Goal: Information Seeking & Learning: Learn about a topic

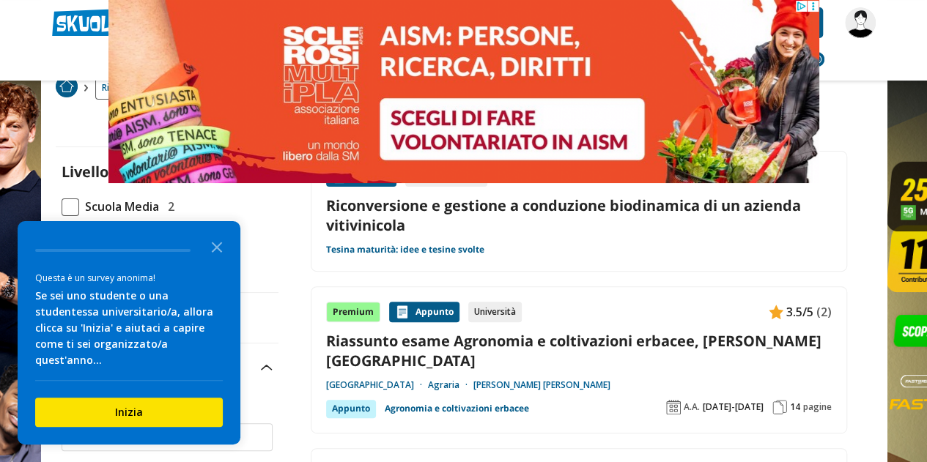
scroll to position [85, 0]
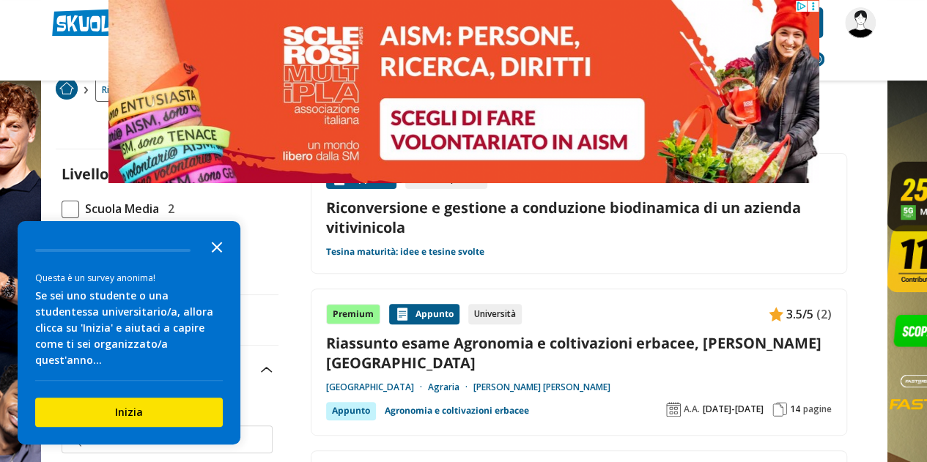
click at [223, 261] on icon "Close the survey" at bounding box center [216, 246] width 29 height 29
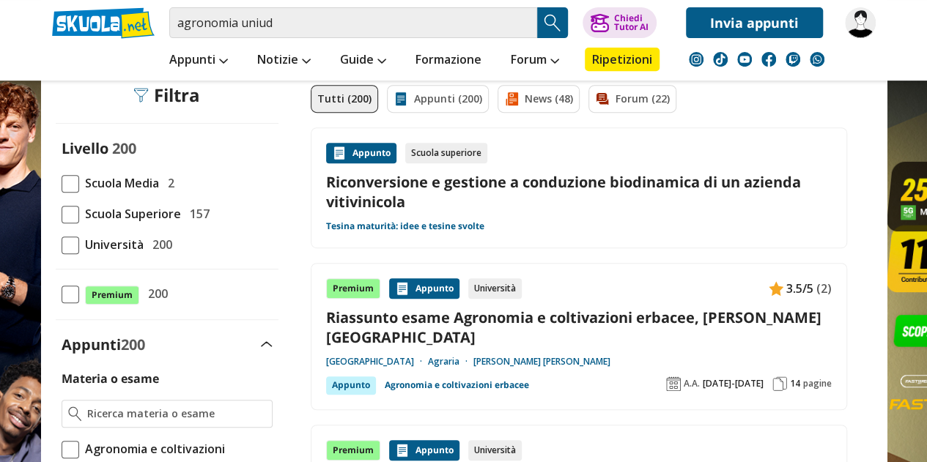
scroll to position [295, 0]
click at [79, 240] on span "Università" at bounding box center [111, 243] width 64 height 19
click at [62, 244] on input "Università 200" at bounding box center [62, 244] width 0 height 0
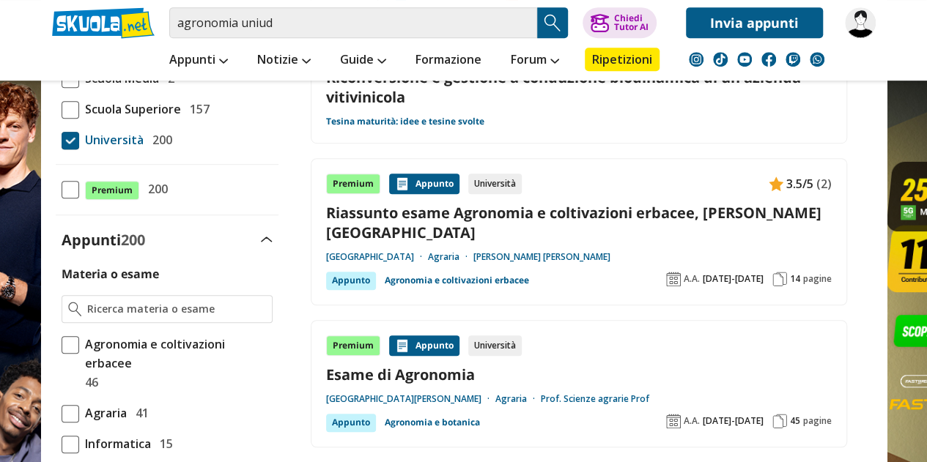
scroll to position [482, 0]
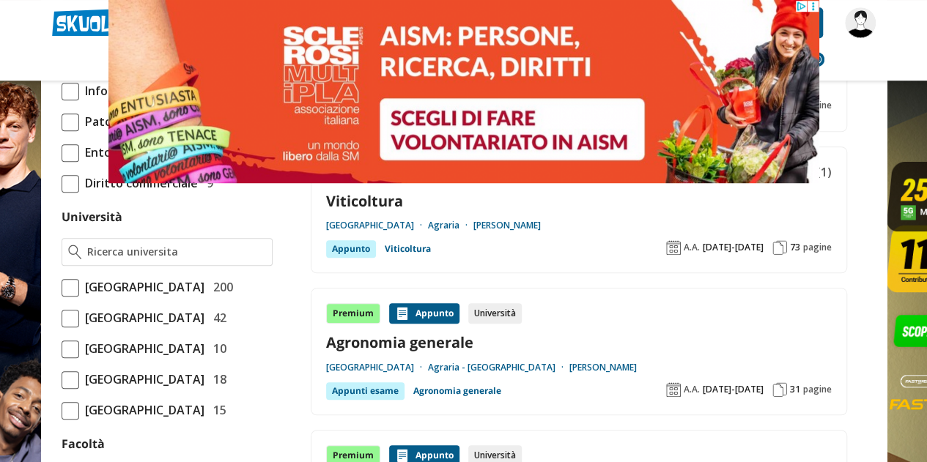
scroll to position [537, 0]
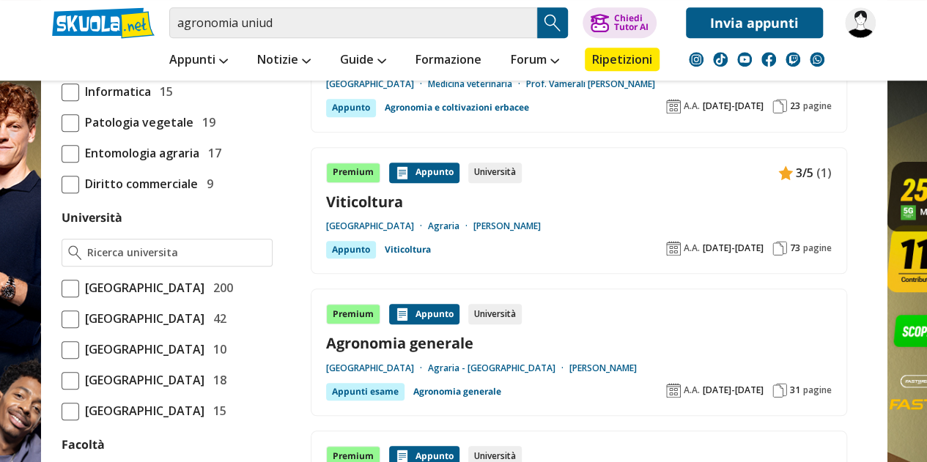
click at [76, 280] on span at bounding box center [71, 289] width 18 height 18
click at [62, 288] on input "Università degli Studi di Udine 200" at bounding box center [62, 288] width 0 height 0
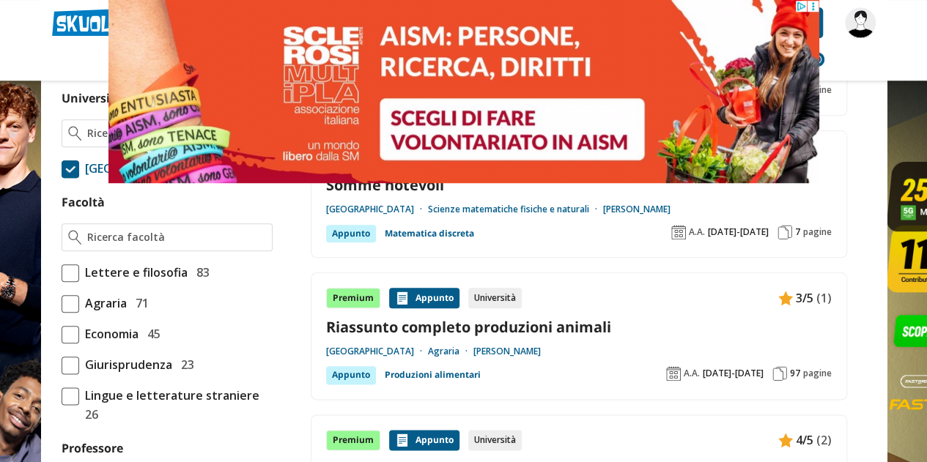
scroll to position [692, 0]
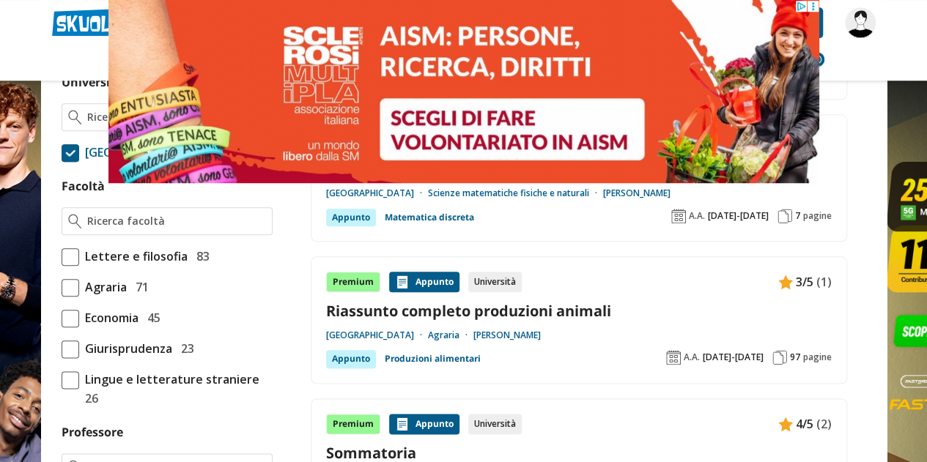
click at [74, 297] on span at bounding box center [71, 288] width 18 height 18
click at [62, 287] on input "Agraria 71" at bounding box center [62, 287] width 0 height 0
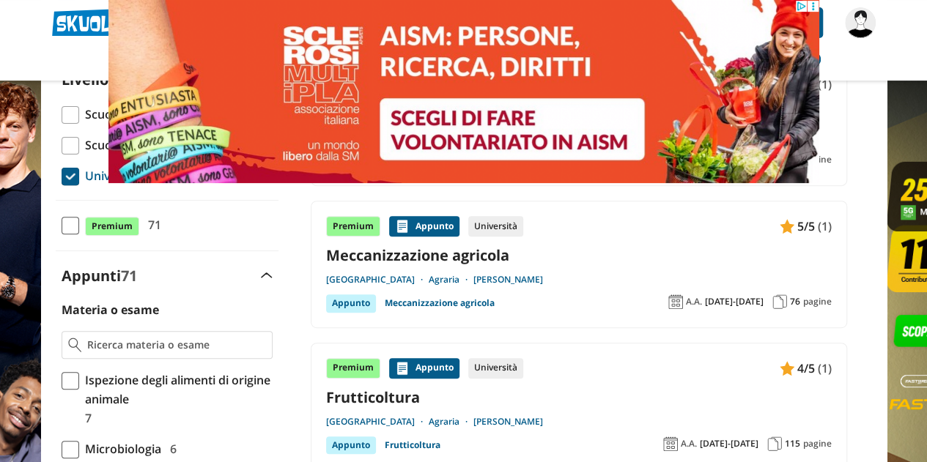
scroll to position [181, 0]
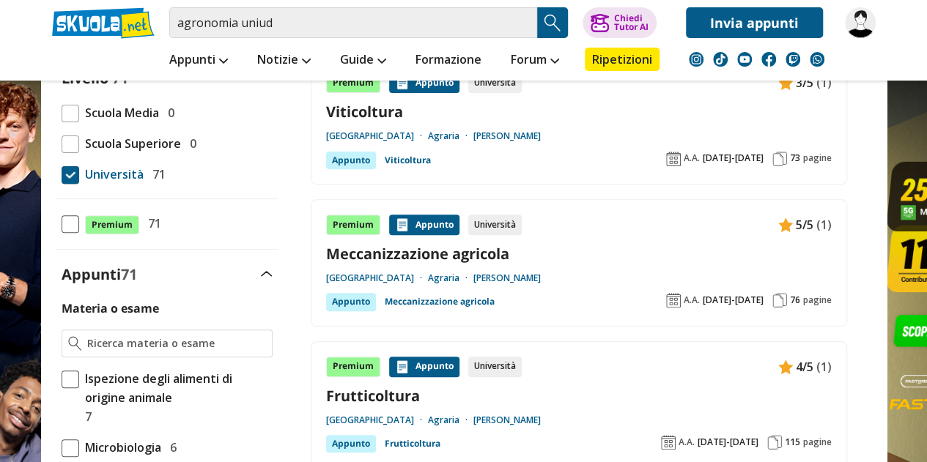
click at [555, 245] on link "Meccanizzazione agricola" at bounding box center [579, 254] width 506 height 20
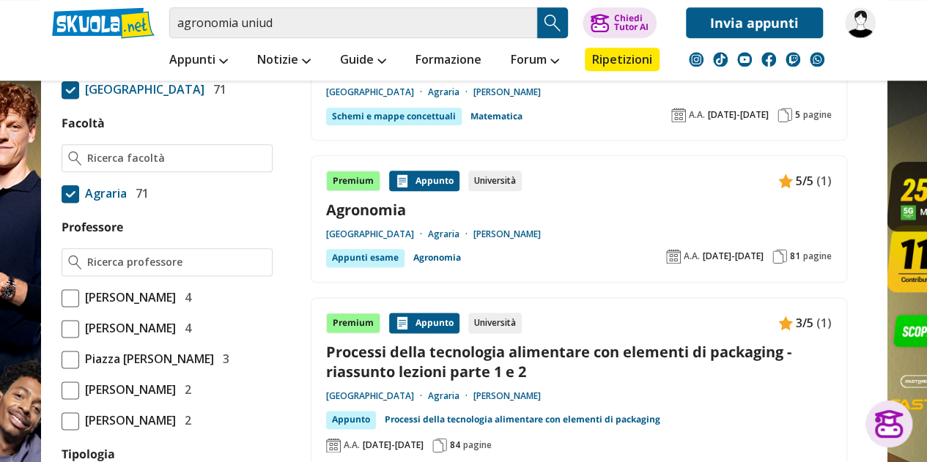
scroll to position [793, 0]
click at [588, 199] on link "Agronomia" at bounding box center [579, 209] width 506 height 20
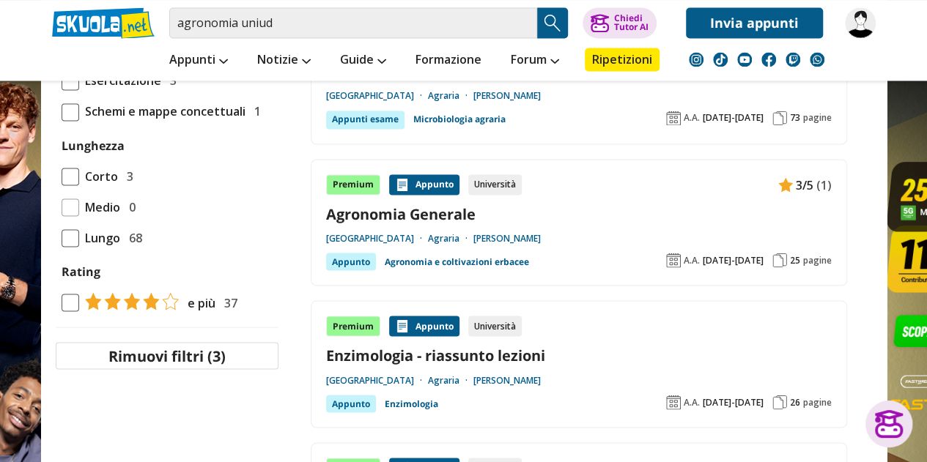
scroll to position [1251, 0]
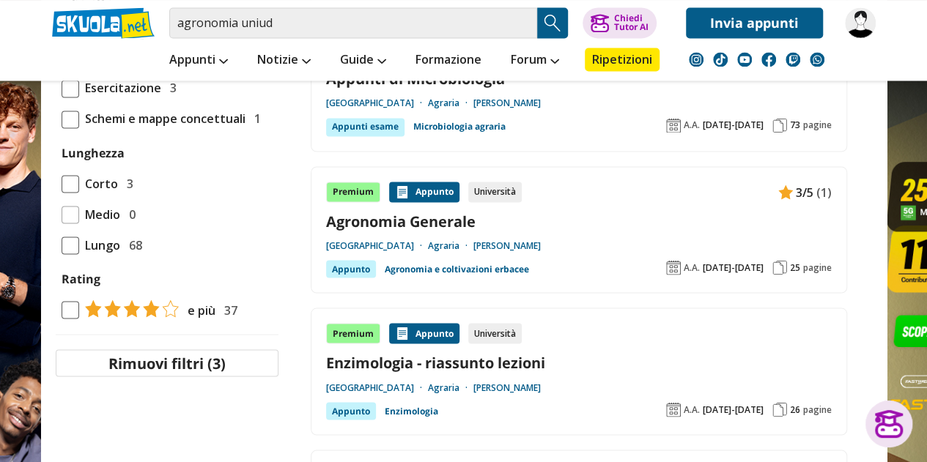
click at [563, 211] on link "Agronomia Generale" at bounding box center [579, 221] width 506 height 20
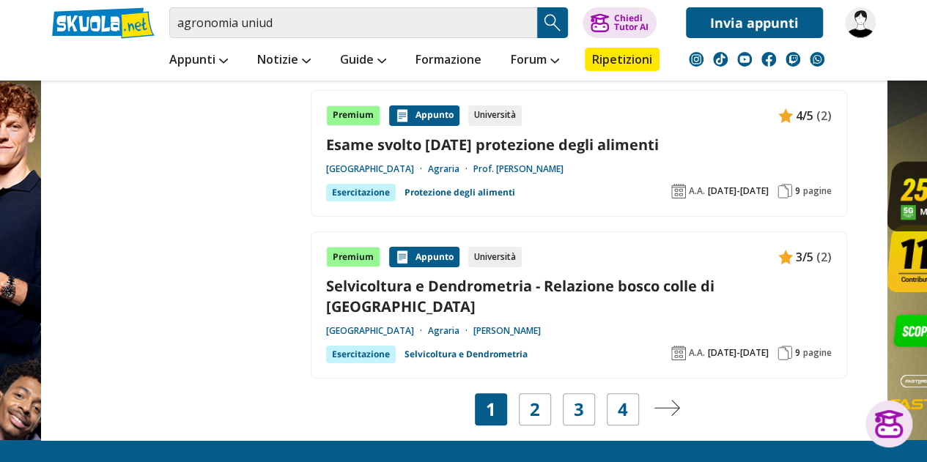
scroll to position [2747, 0]
click at [531, 399] on link "2" at bounding box center [535, 409] width 10 height 21
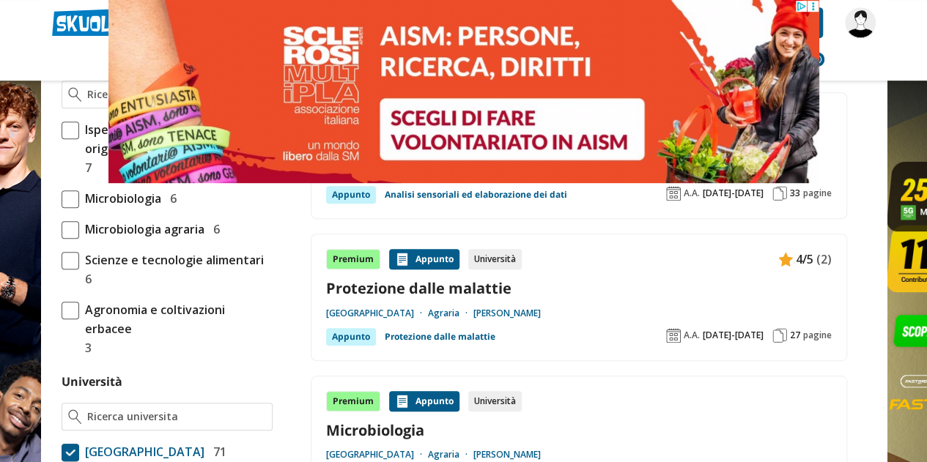
scroll to position [429, 0]
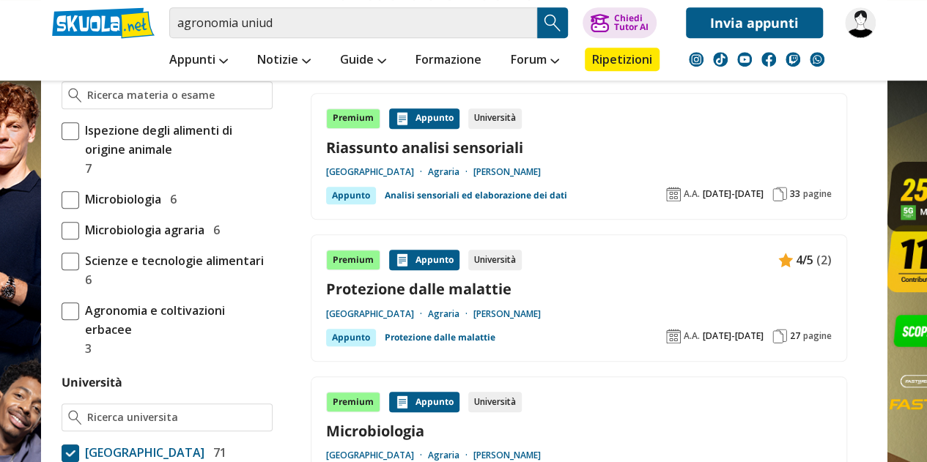
click at [602, 270] on div "Premium Appunto Università 4/5 (2) Protezione dalle malattie Università degli S…" at bounding box center [579, 298] width 506 height 97
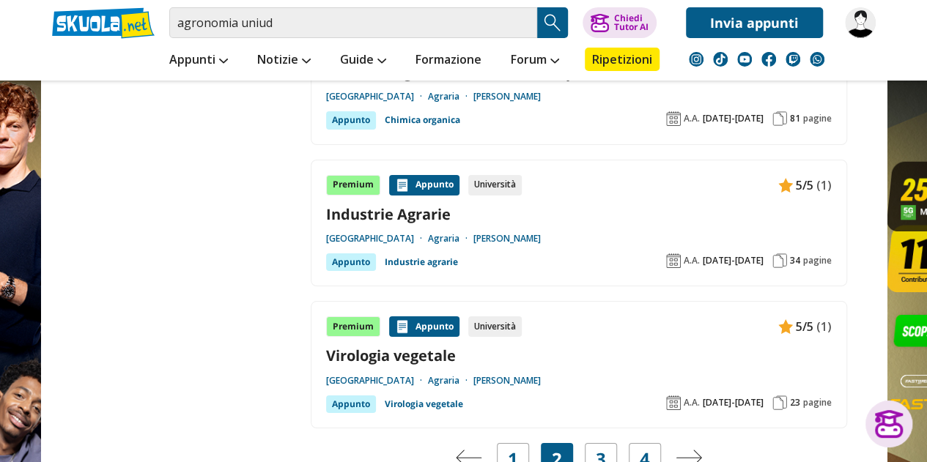
scroll to position [2737, 0]
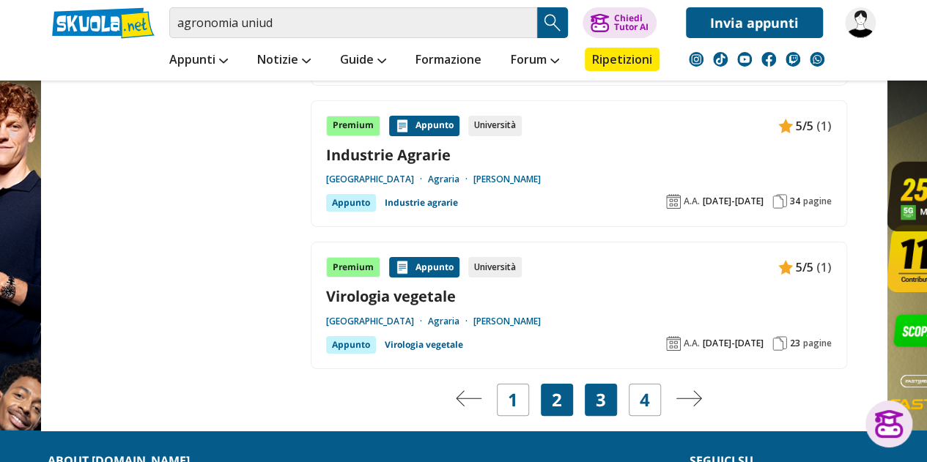
click at [598, 390] on link "3" at bounding box center [601, 400] width 10 height 21
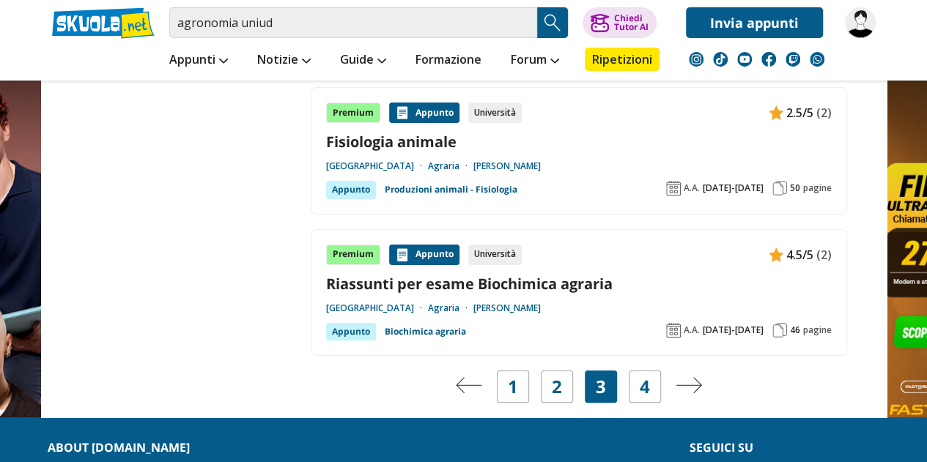
scroll to position [2769, 0]
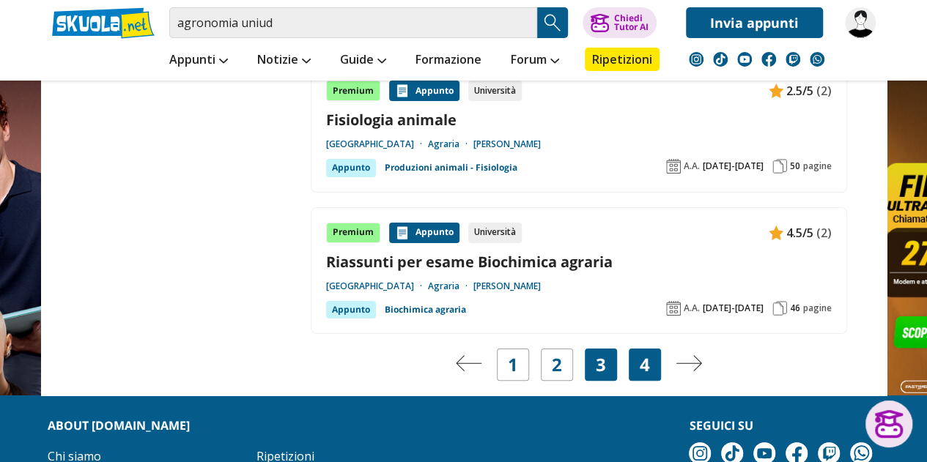
click at [634, 349] on div "4" at bounding box center [645, 365] width 32 height 32
click at [648, 355] on link "4" at bounding box center [645, 365] width 10 height 21
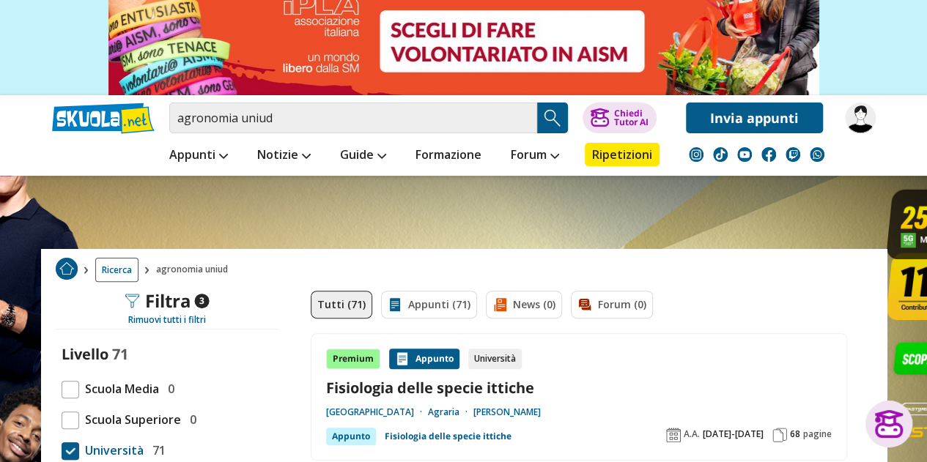
scroll to position [241, 0]
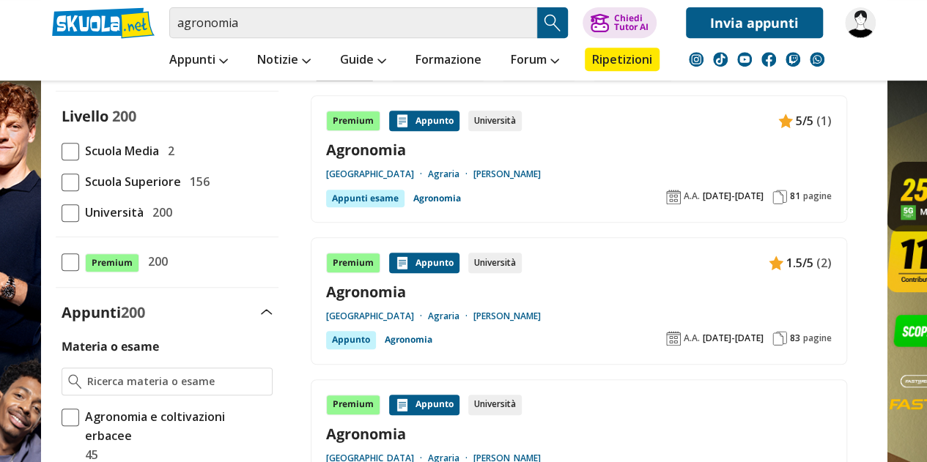
scroll to position [307, 0]
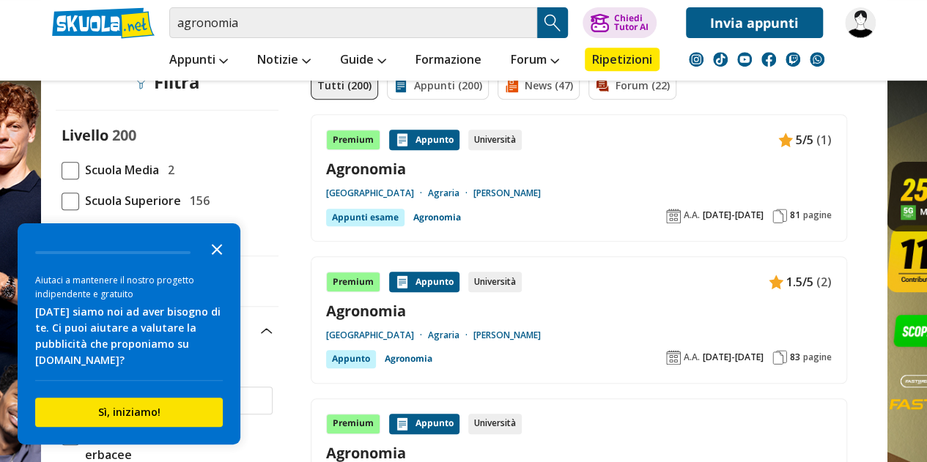
click at [215, 249] on polygon "Close the survey" at bounding box center [217, 249] width 11 height 11
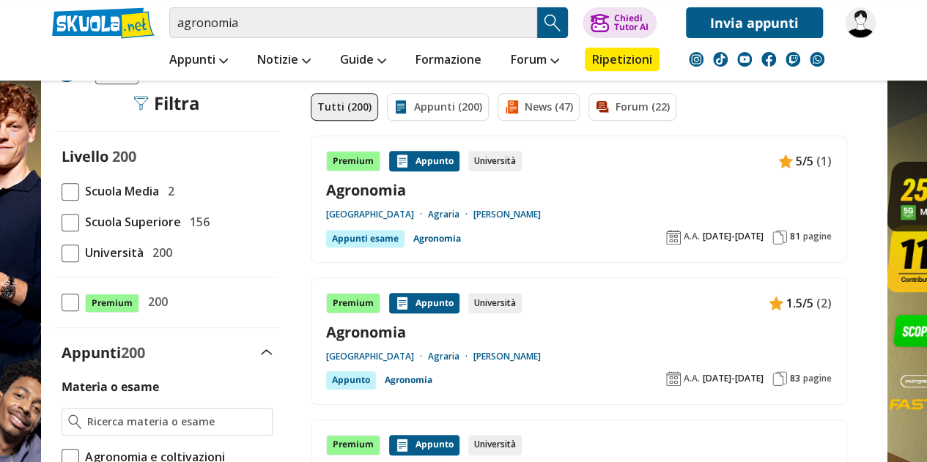
scroll to position [285, 0]
click at [578, 185] on link "Agronomia" at bounding box center [579, 191] width 506 height 20
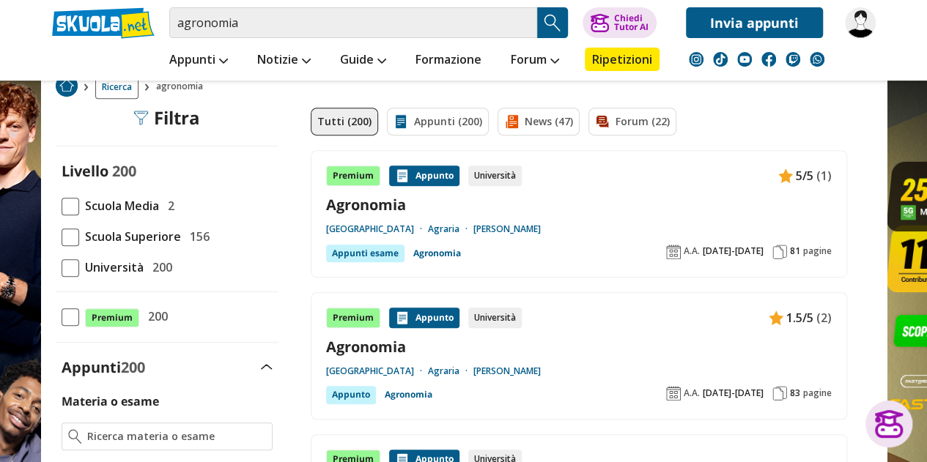
scroll to position [255, 0]
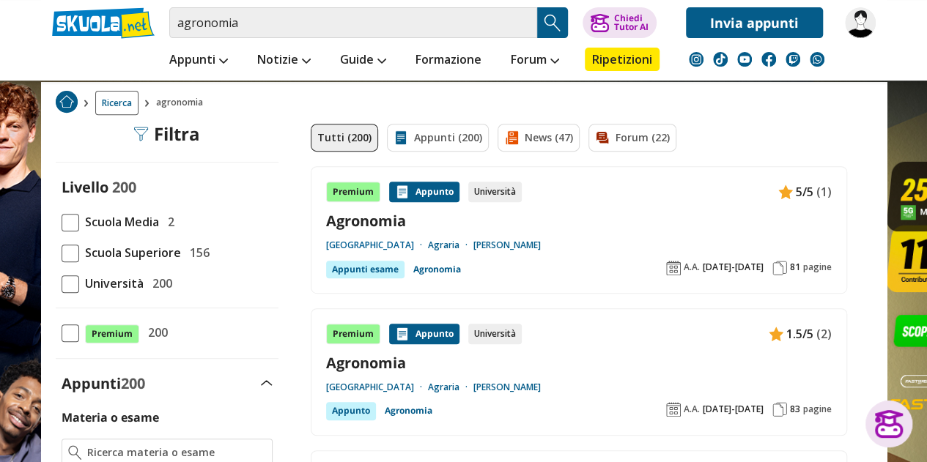
click at [428, 244] on link "[GEOGRAPHIC_DATA]" at bounding box center [377, 246] width 102 height 12
click at [282, 20] on input "agronomia" at bounding box center [353, 22] width 368 height 31
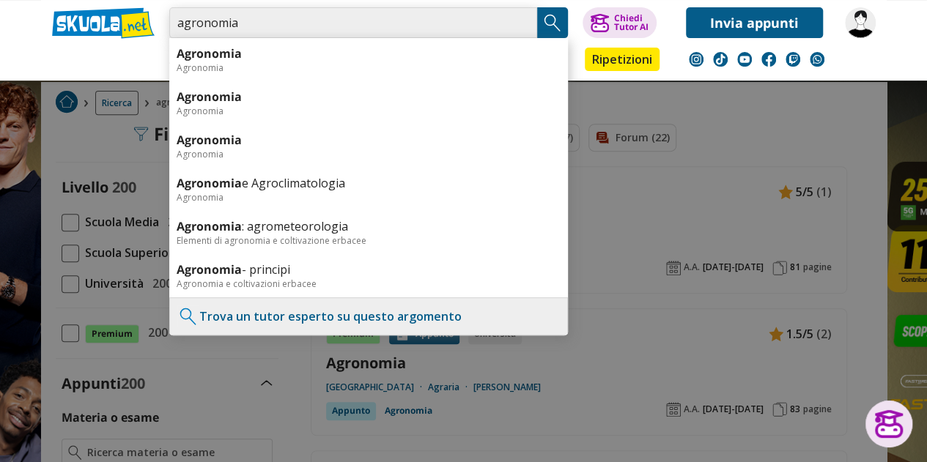
drag, startPoint x: 245, startPoint y: 26, endPoint x: 103, endPoint y: 27, distance: 142.9
click at [103, 27] on div "agronomia Agronomia Agronomia Agronomia Agronomia Agronomia Agronomia Agronomia…" at bounding box center [463, 19] width 845 height 38
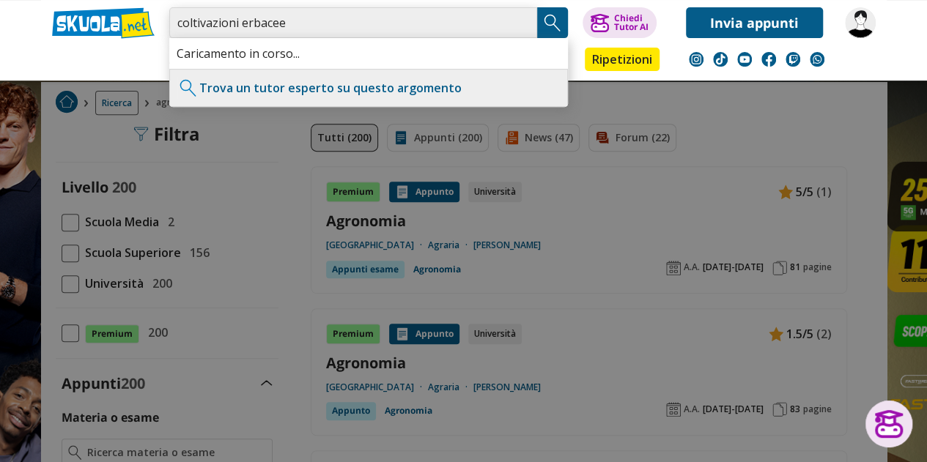
type input "coltivazioni erbacee"
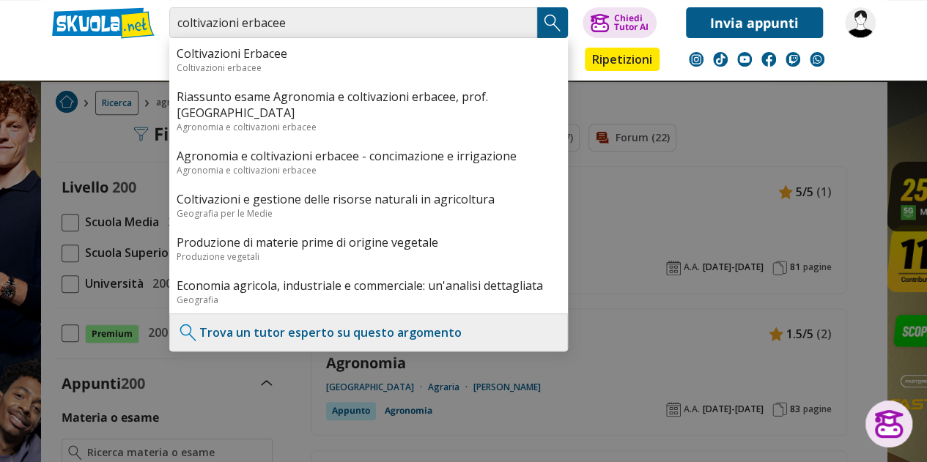
click at [555, 17] on img "Search Button" at bounding box center [552, 23] width 22 height 22
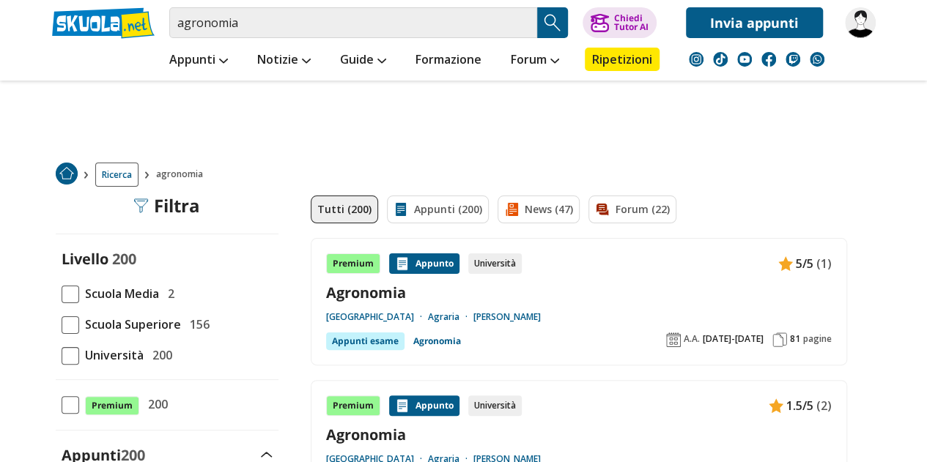
click at [636, 300] on link "Agronomia" at bounding box center [579, 293] width 506 height 20
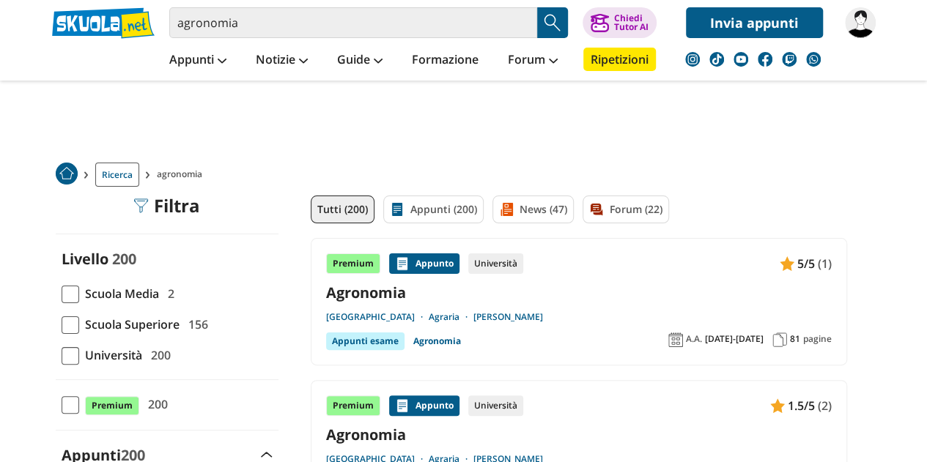
scroll to position [66, 0]
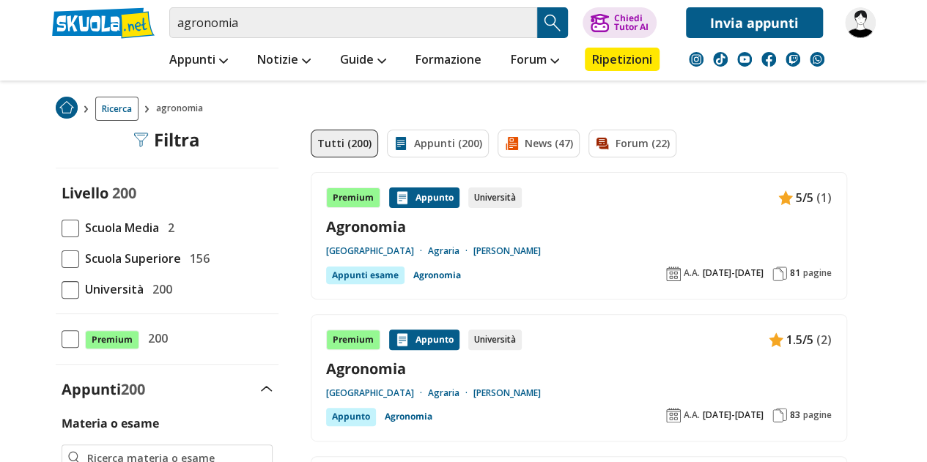
click at [622, 251] on div "[GEOGRAPHIC_DATA] Agraria [PERSON_NAME]" at bounding box center [579, 251] width 506 height 12
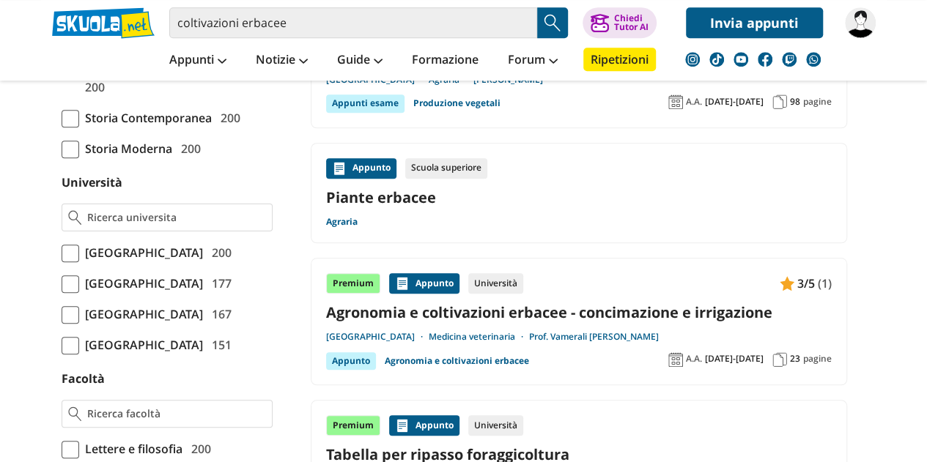
scroll to position [540, 0]
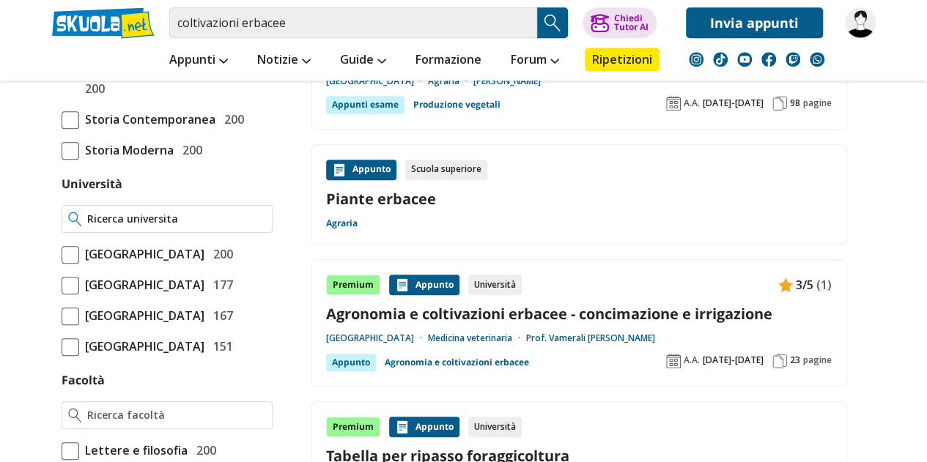
drag, startPoint x: 168, startPoint y: 200, endPoint x: 163, endPoint y: 219, distance: 19.5
click at [163, 219] on input "Università" at bounding box center [176, 219] width 178 height 15
type input "u"
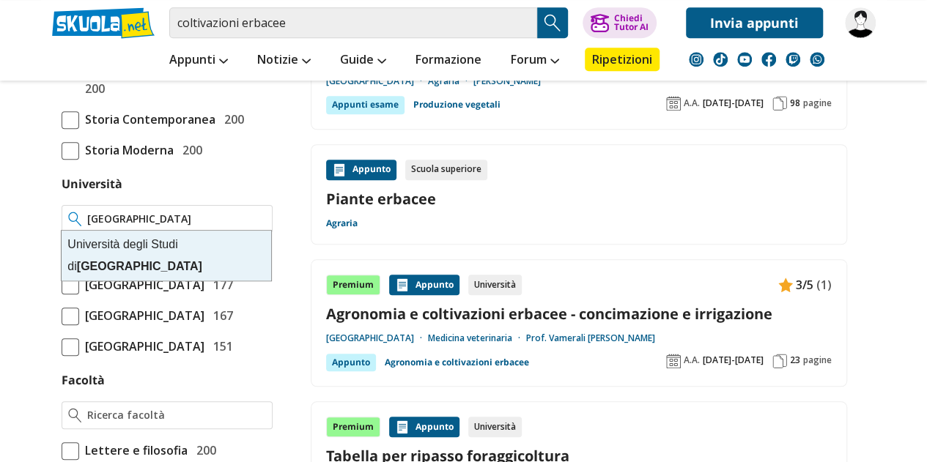
click at [190, 245] on div "Università degli Studi di Udine" at bounding box center [167, 256] width 210 height 50
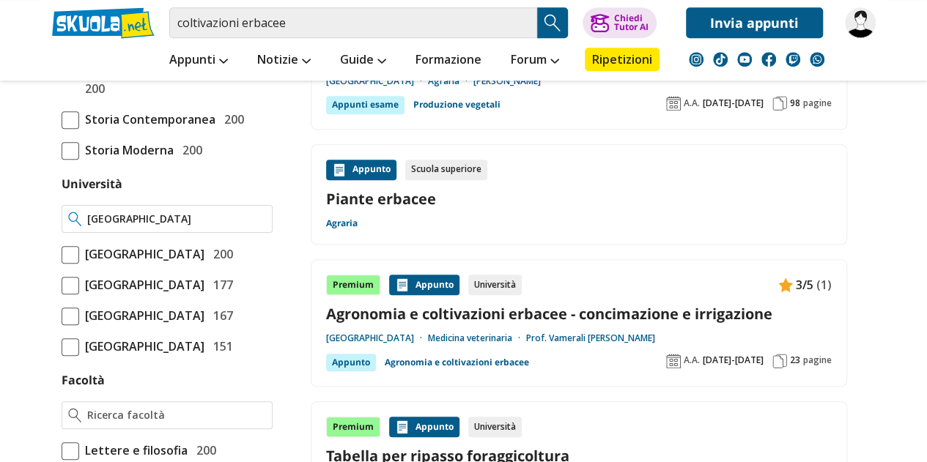
type input "[GEOGRAPHIC_DATA]"
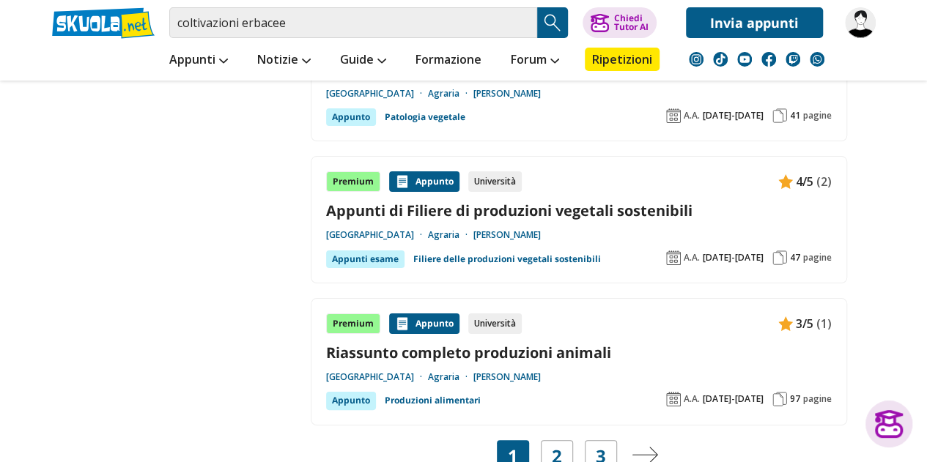
scroll to position [2719, 0]
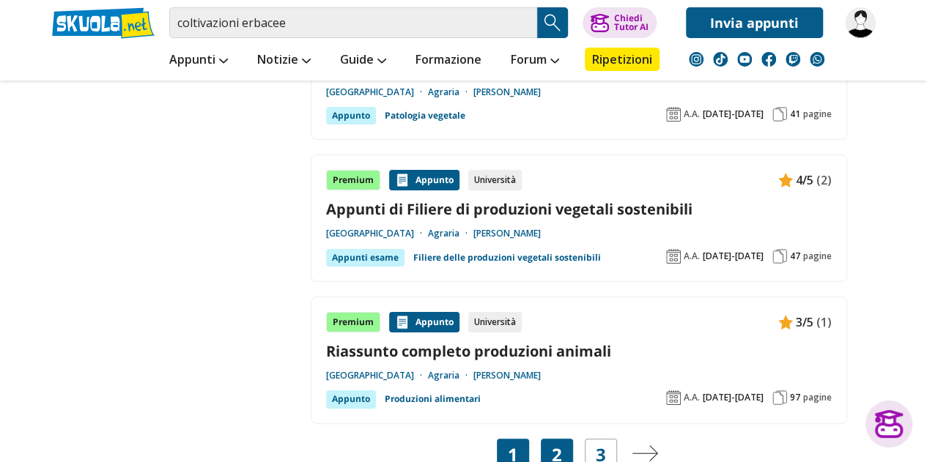
click at [554, 445] on link "2" at bounding box center [557, 455] width 10 height 21
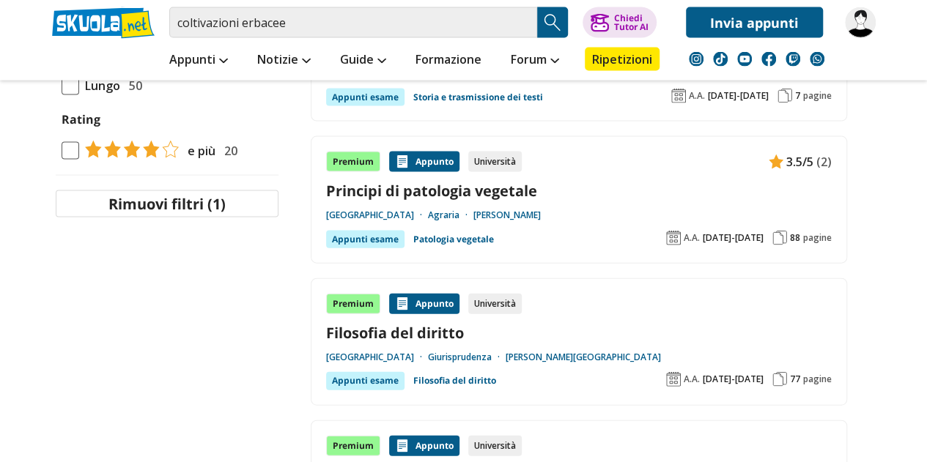
scroll to position [1516, 0]
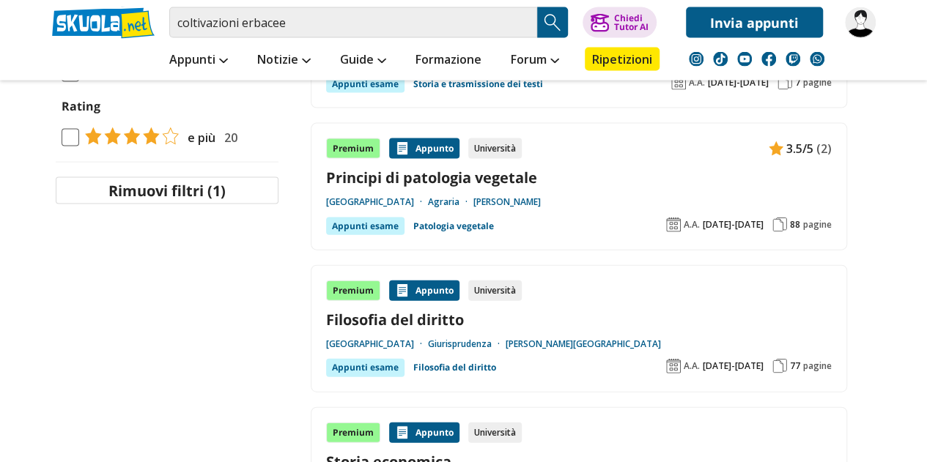
click at [591, 171] on link "Principi di patologia vegetale" at bounding box center [579, 178] width 506 height 20
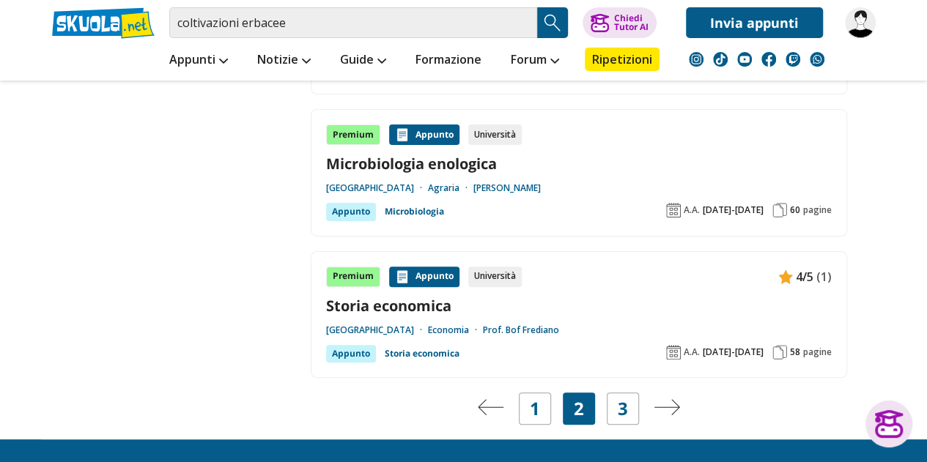
scroll to position [2872, 0]
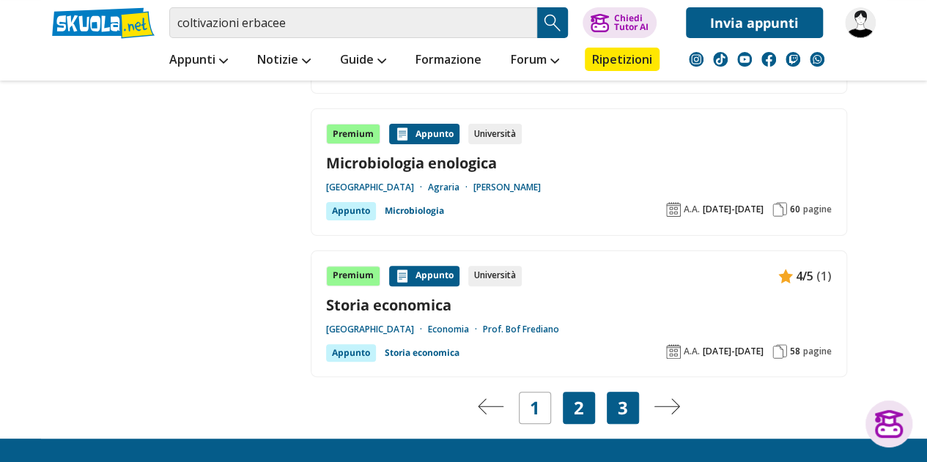
click at [618, 398] on link "3" at bounding box center [623, 408] width 10 height 21
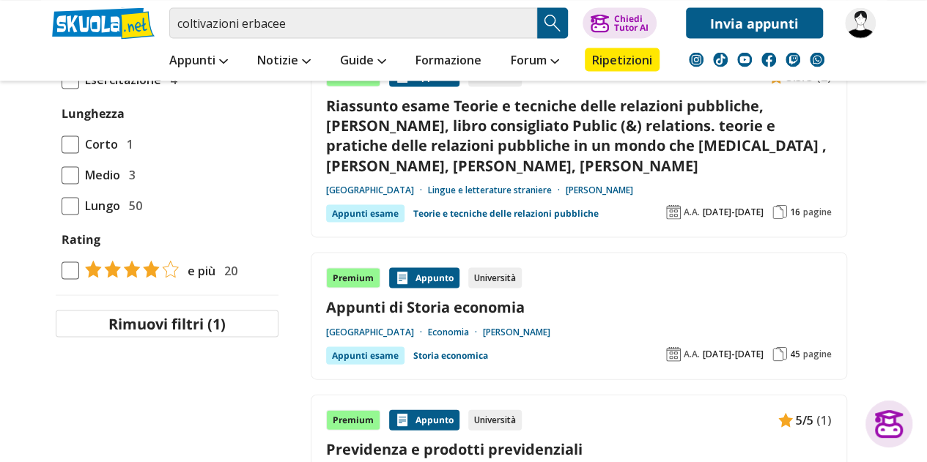
scroll to position [1282, 0]
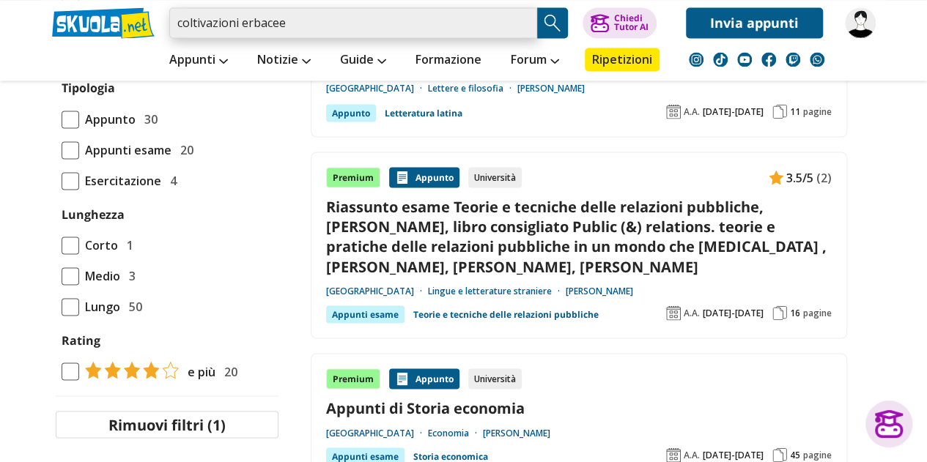
click at [459, 23] on input "coltivazioni erbacee" at bounding box center [353, 22] width 368 height 31
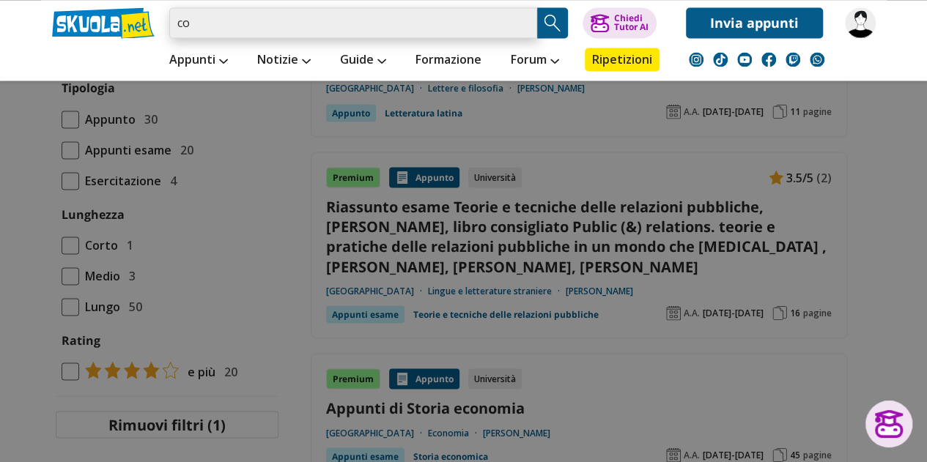
type input "c"
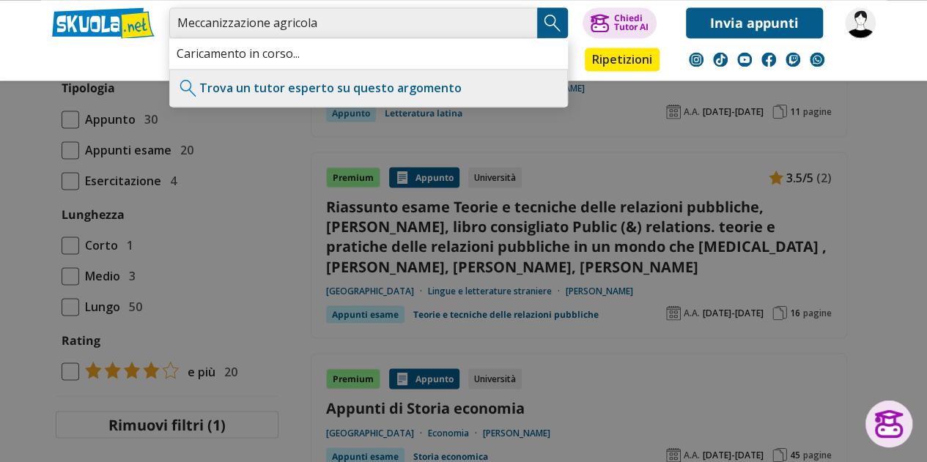
type input "Meccanizzazione agricola"
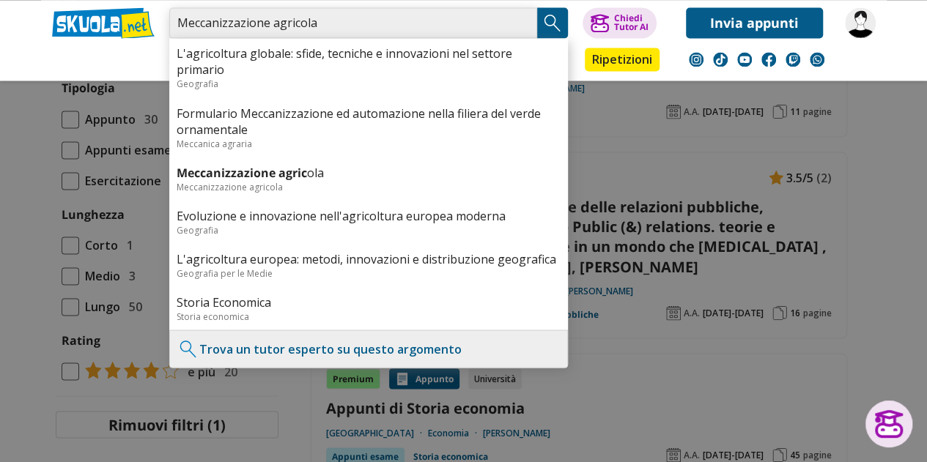
click at [525, 17] on input "Meccanizzazione agricola" at bounding box center [353, 22] width 368 height 31
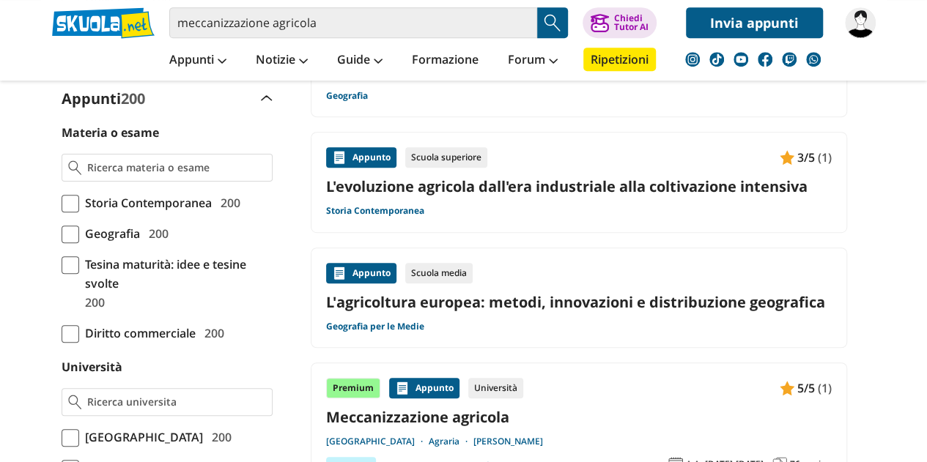
scroll to position [502, 0]
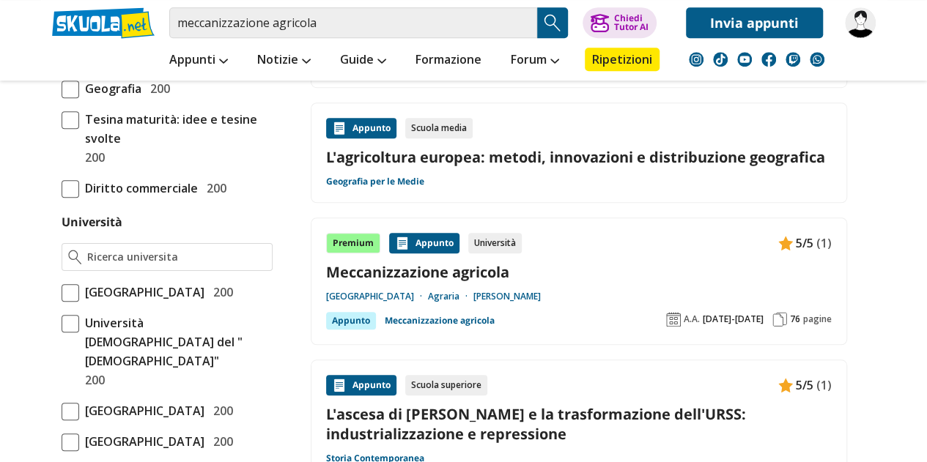
click at [554, 311] on div "Premium Appunto Università 5/5 (1) Meccanizzazione agricola Università degli St…" at bounding box center [579, 281] width 506 height 97
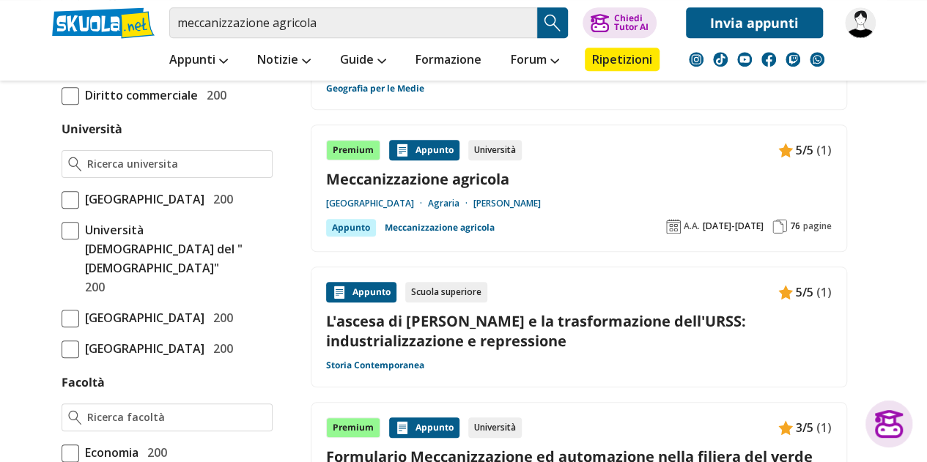
scroll to position [602, 0]
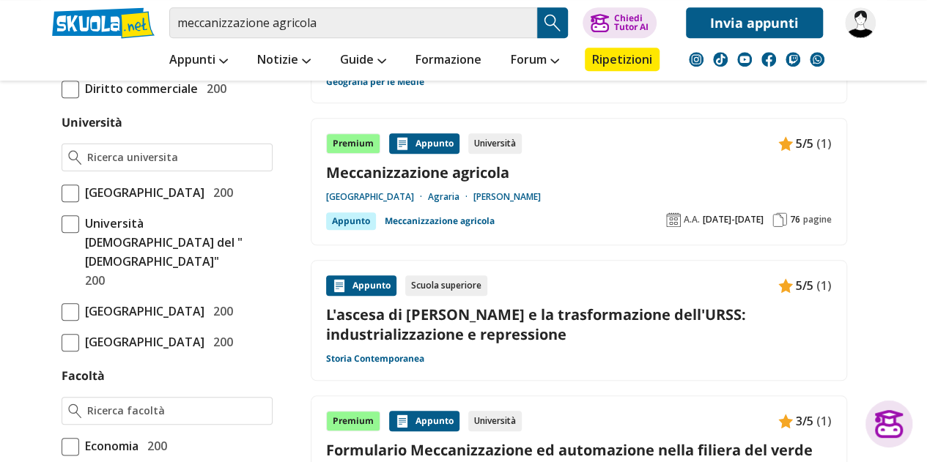
click at [674, 172] on link "Meccanizzazione agricola" at bounding box center [579, 173] width 506 height 20
click at [327, 24] on input "meccanizzazione agricola" at bounding box center [353, 22] width 368 height 31
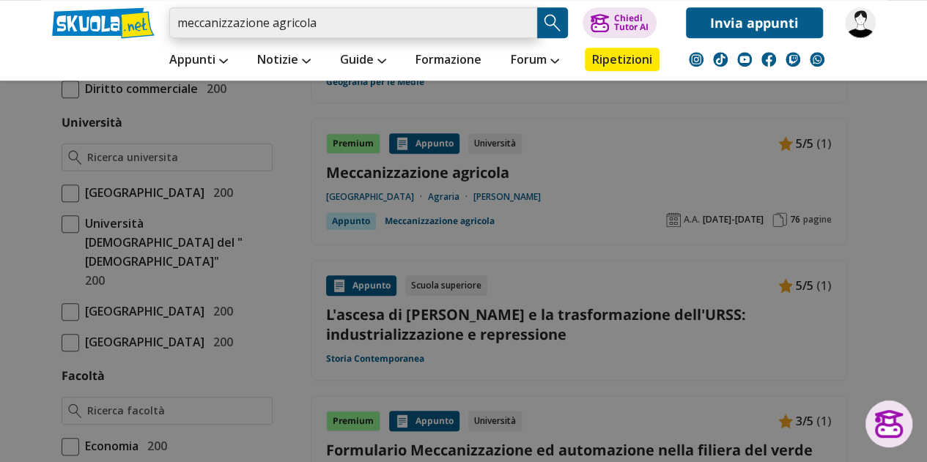
drag, startPoint x: 327, startPoint y: 24, endPoint x: 152, endPoint y: 23, distance: 174.4
click at [152, 23] on div "meccanizzazione agricola Caricamento in corso... Trova un tutor esperto su ques…" at bounding box center [463, 19] width 845 height 38
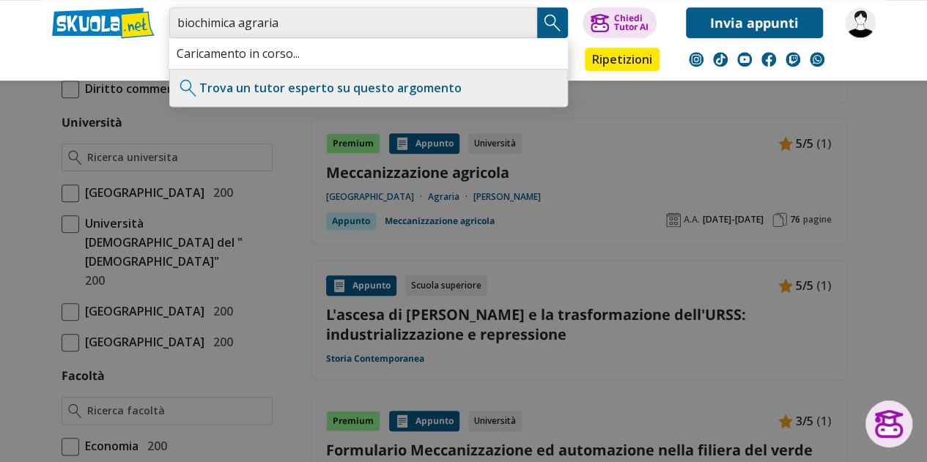
type input "biochimica agraria"
click at [558, 14] on img "Search Button" at bounding box center [552, 23] width 22 height 22
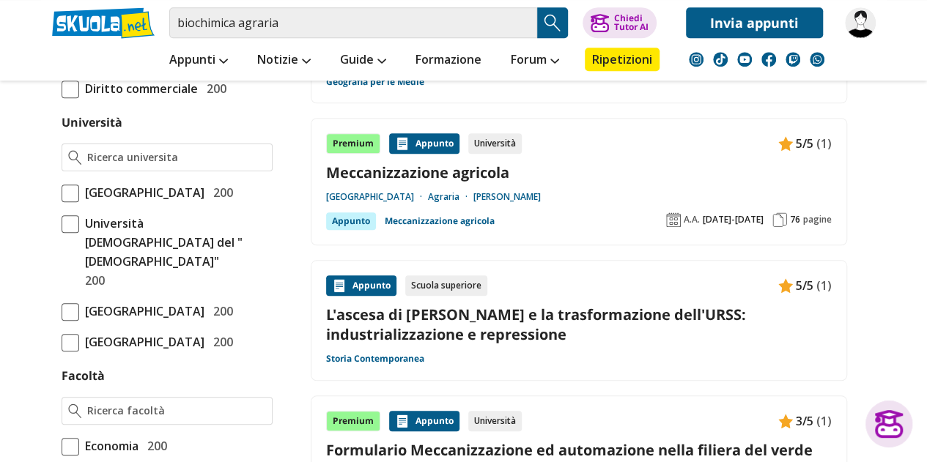
click at [558, 14] on img "Search Button" at bounding box center [552, 23] width 22 height 22
click at [552, 16] on img "Search Button" at bounding box center [552, 23] width 22 height 22
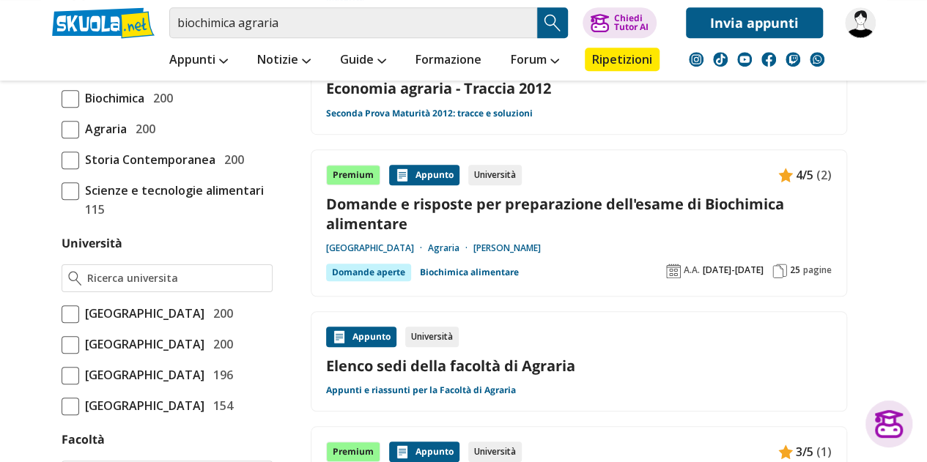
scroll to position [465, 0]
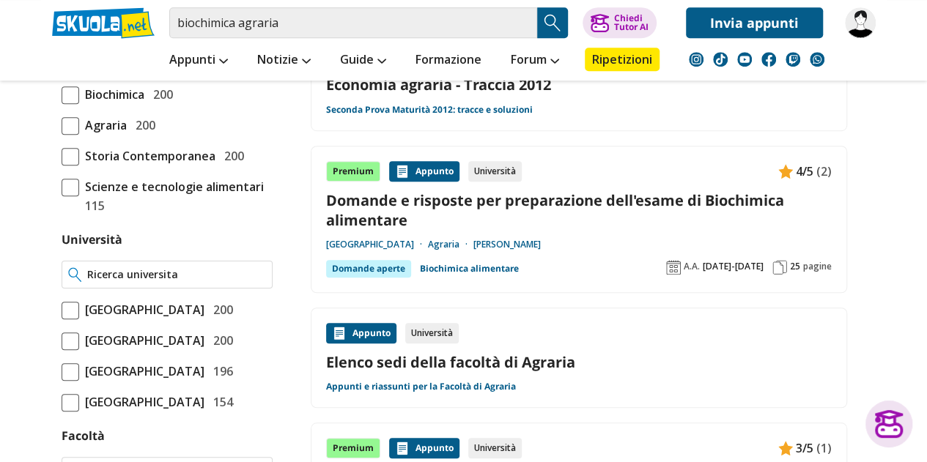
click at [184, 270] on input "Università" at bounding box center [176, 274] width 178 height 15
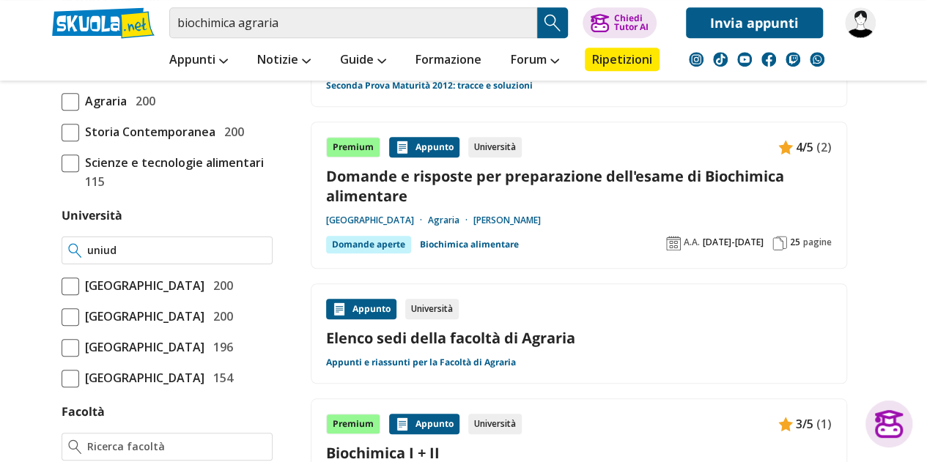
scroll to position [488, 0]
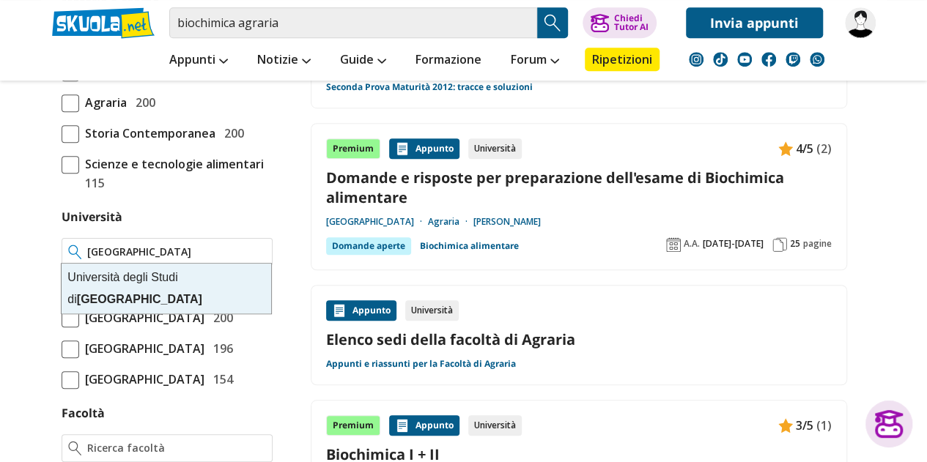
click at [151, 287] on div "Università degli Studi di Udine" at bounding box center [167, 289] width 210 height 50
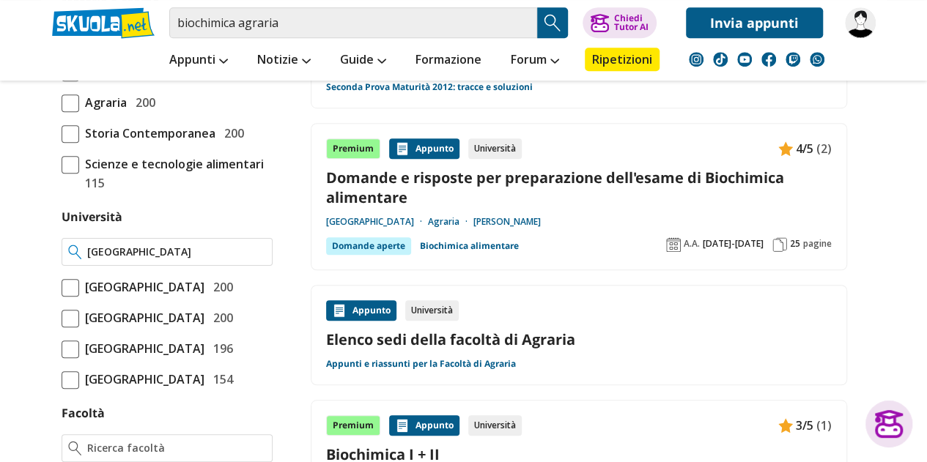
type input "[GEOGRAPHIC_DATA]"
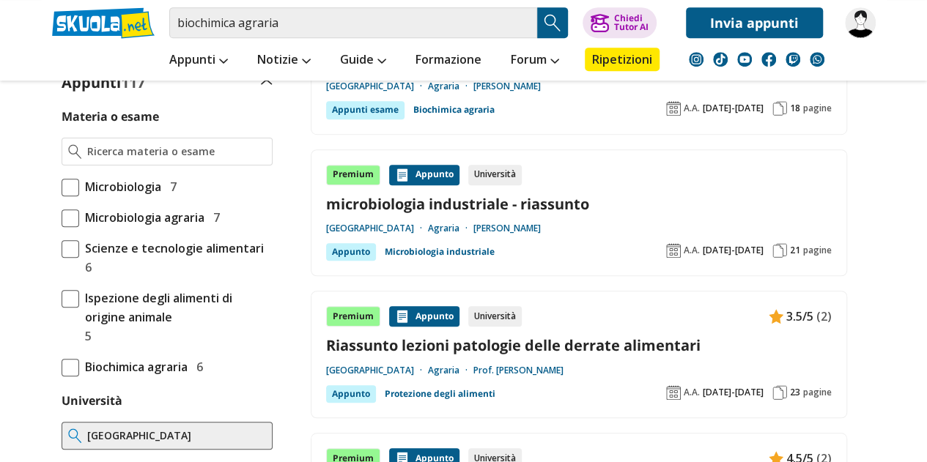
scroll to position [374, 0]
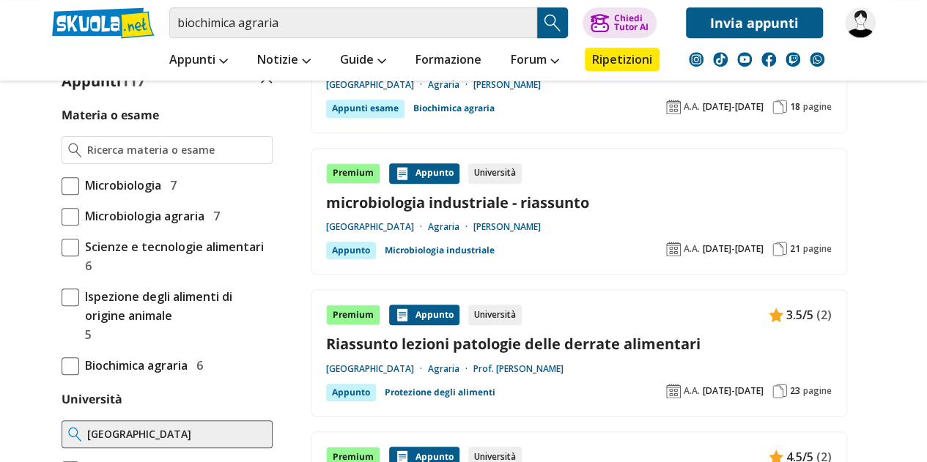
click at [70, 362] on span at bounding box center [71, 367] width 18 height 18
click at [62, 366] on input "Biochimica agraria 6" at bounding box center [62, 366] width 0 height 0
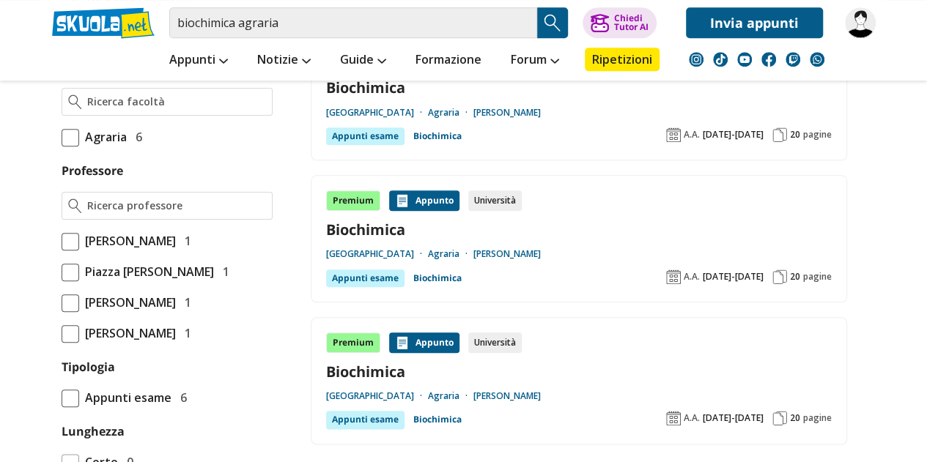
scroll to position [630, 0]
click at [532, 231] on link "Biochimica" at bounding box center [579, 231] width 506 height 20
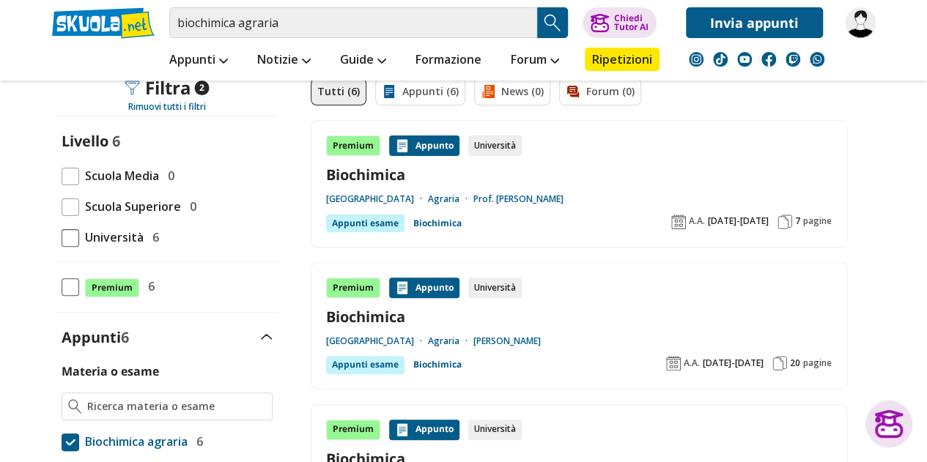
scroll to position [0, 0]
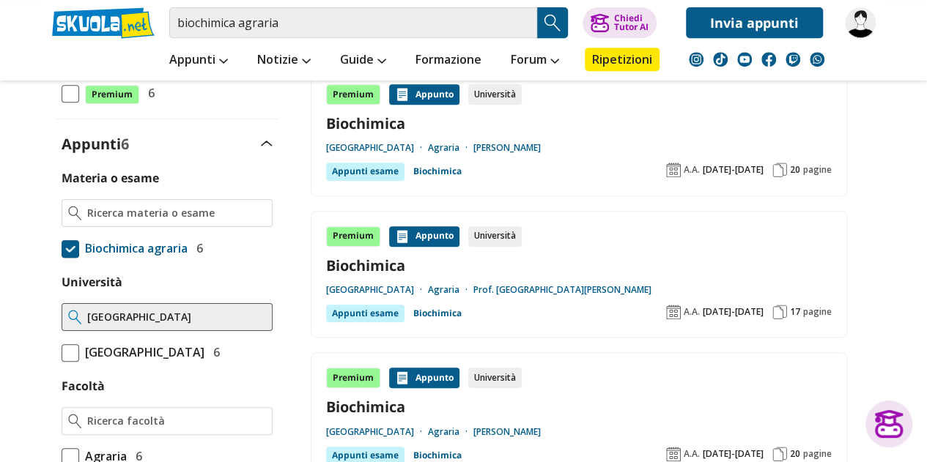
scroll to position [322, 0]
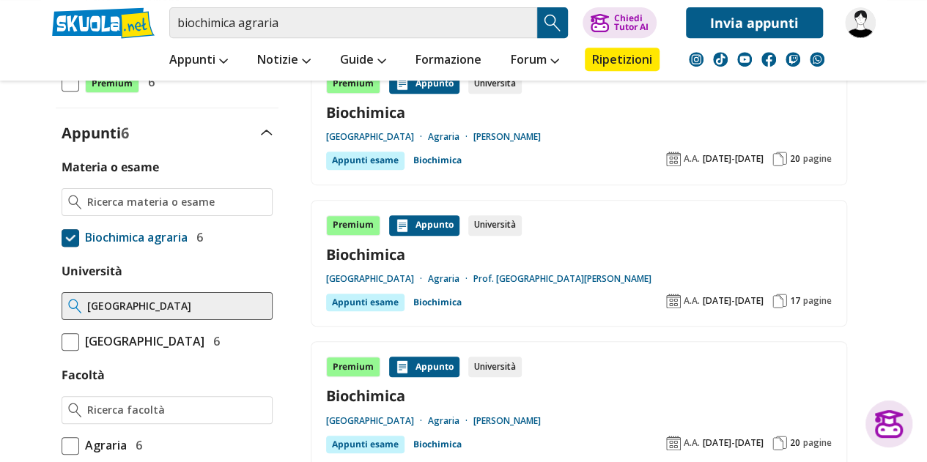
click at [76, 234] on span at bounding box center [71, 238] width 18 height 18
click at [62, 237] on input "Biochimica agraria 6" at bounding box center [62, 237] width 0 height 0
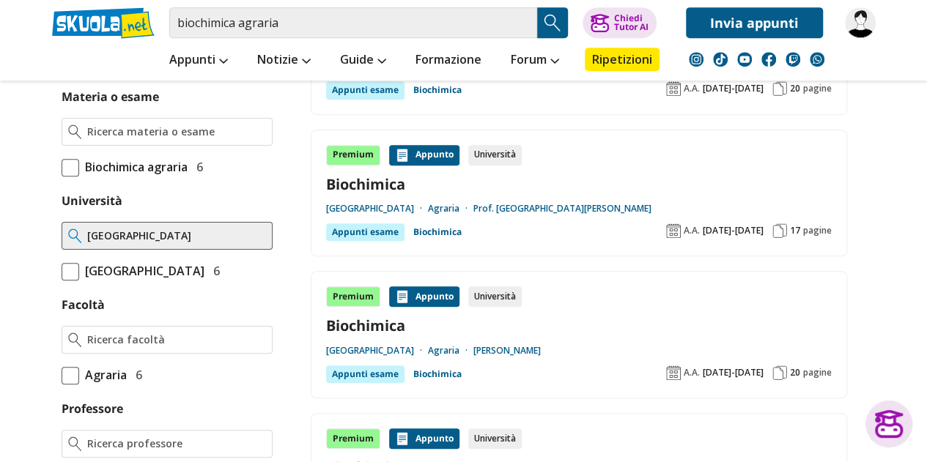
scroll to position [449, 0]
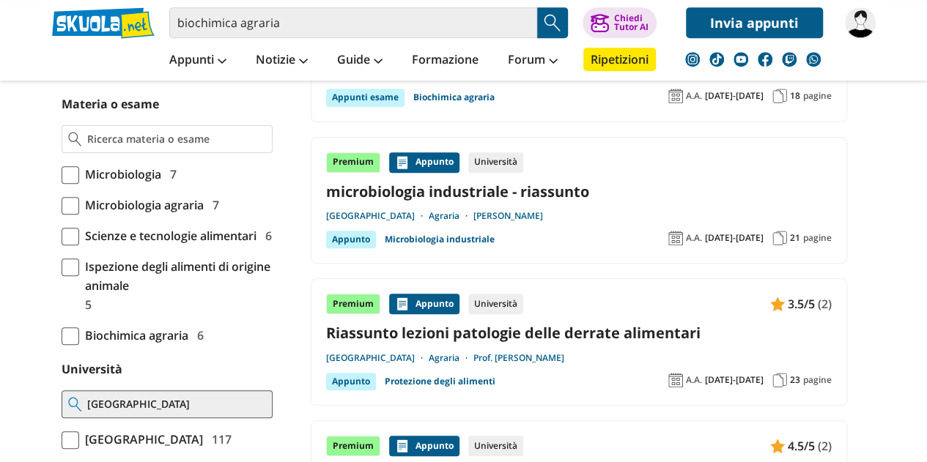
scroll to position [385, 0]
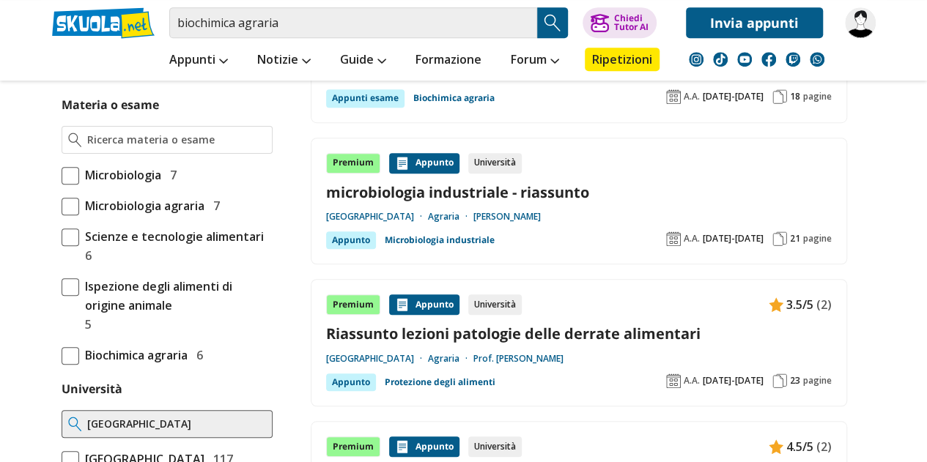
click at [71, 204] on span at bounding box center [71, 207] width 18 height 18
click at [62, 206] on input "Microbiologia agraria 7" at bounding box center [62, 206] width 0 height 0
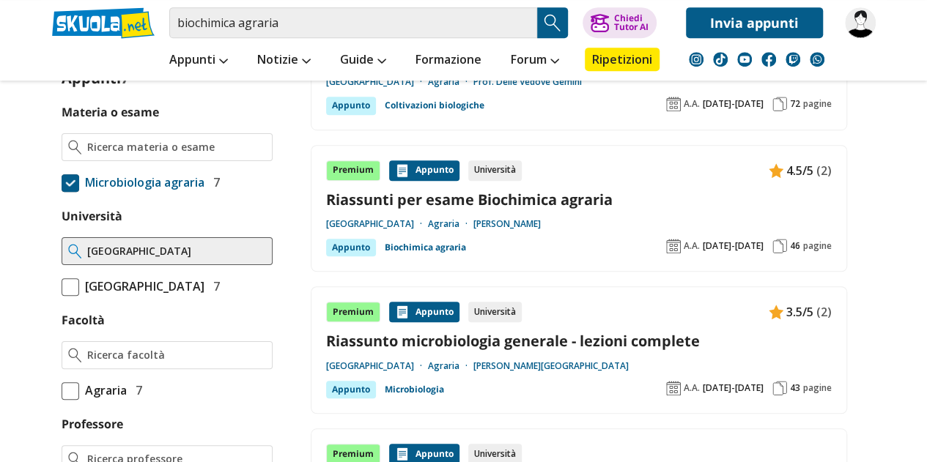
scroll to position [388, 0]
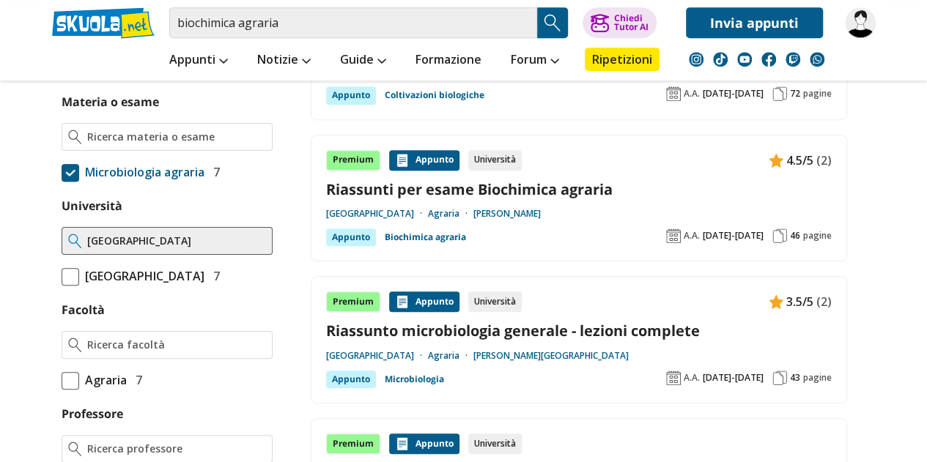
click at [377, 187] on link "Riassunti per esame Biochimica agraria" at bounding box center [579, 190] width 506 height 20
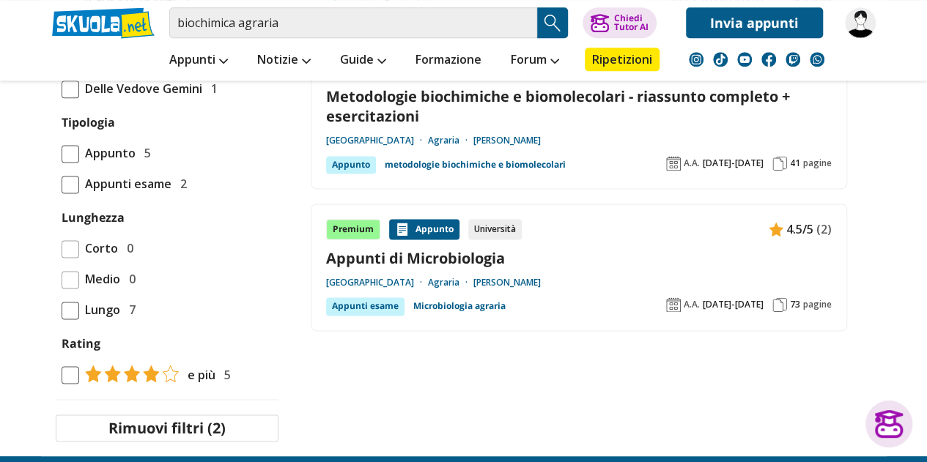
scroll to position [906, 0]
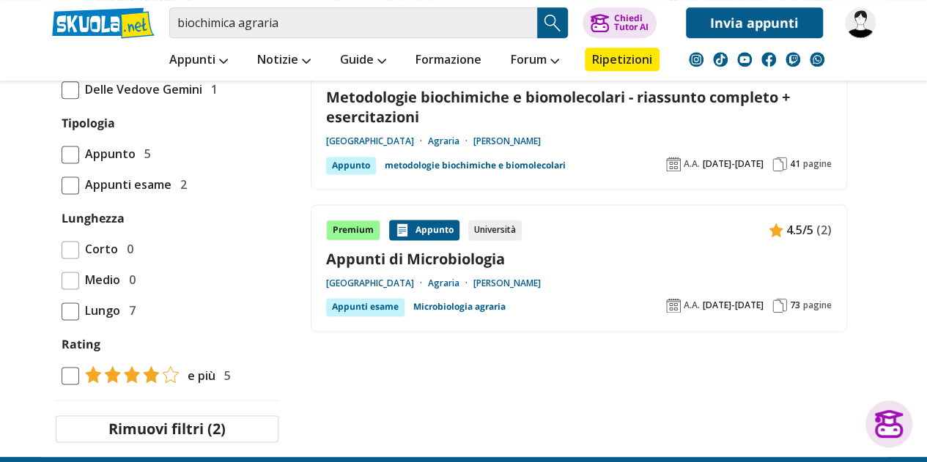
click at [409, 260] on link "Appunti di Microbiologia" at bounding box center [579, 259] width 506 height 20
